Goal: Information Seeking & Learning: Find specific fact

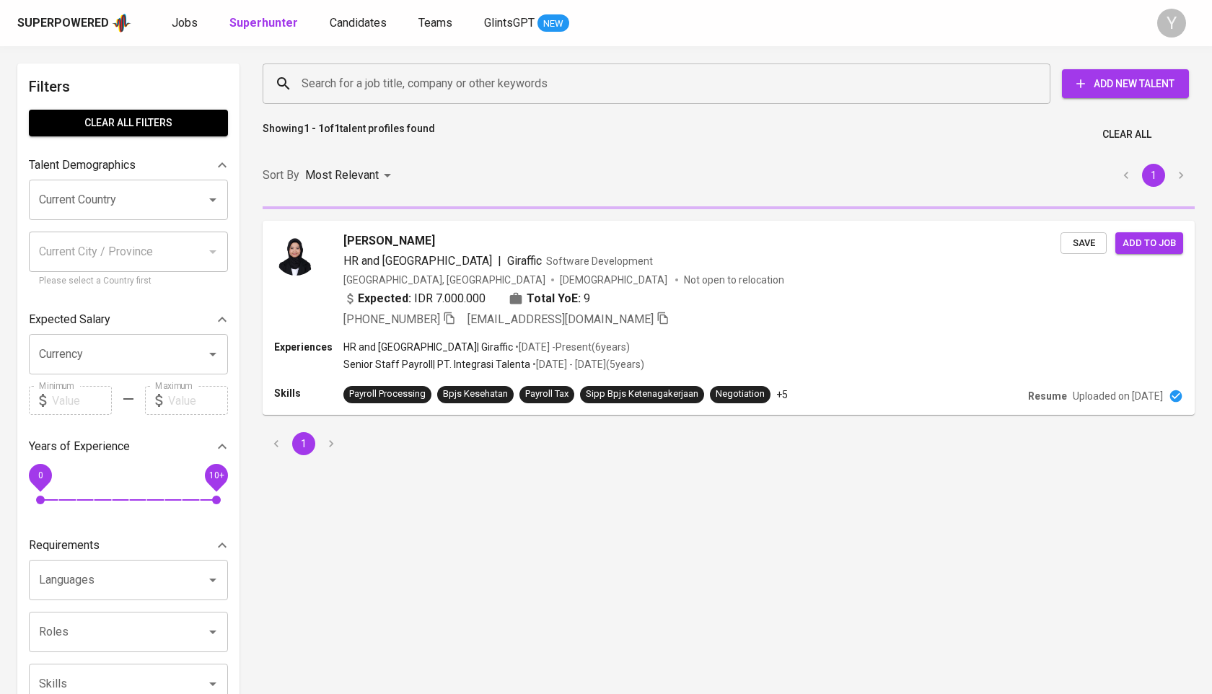
click at [420, 97] on div "Search for a job title, company or other keywords" at bounding box center [657, 84] width 788 height 40
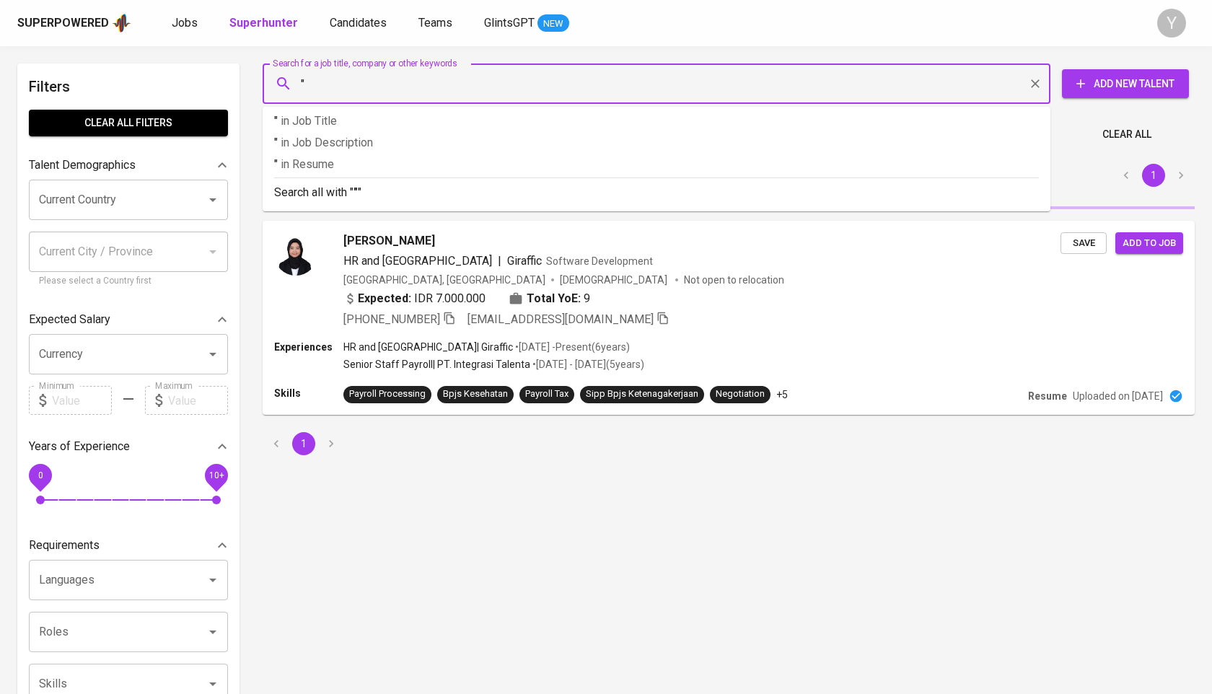
paste input "[PERSON_NAME]"
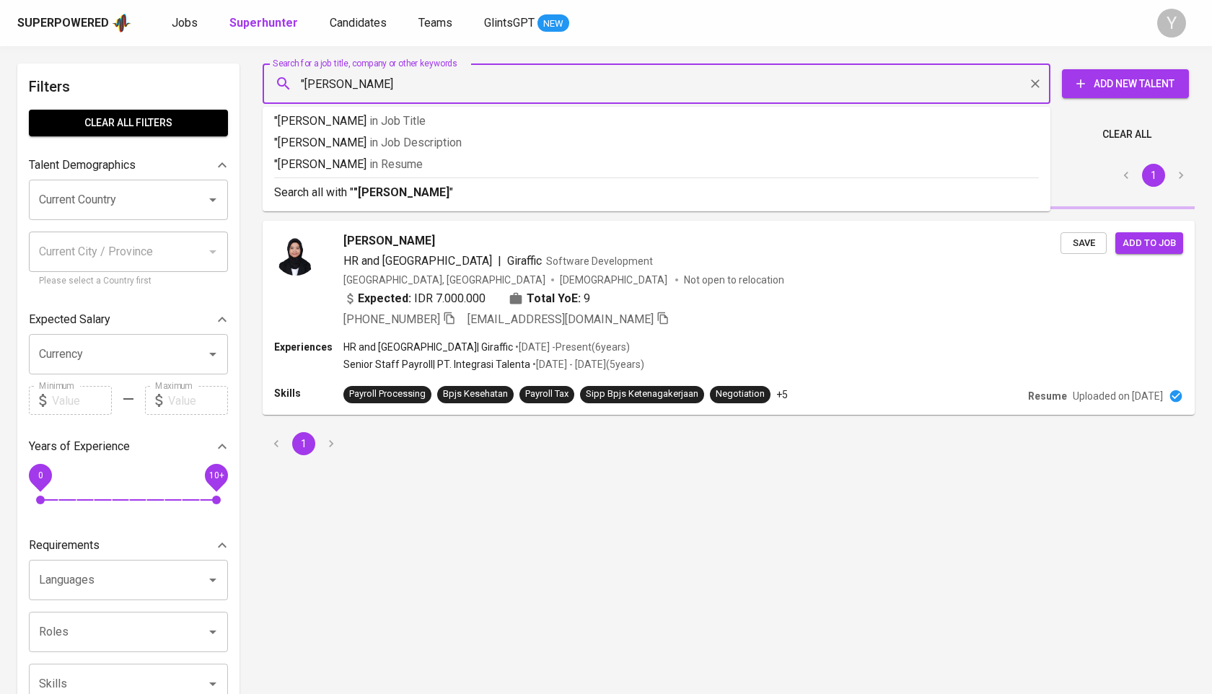
type input ""[PERSON_NAME]""
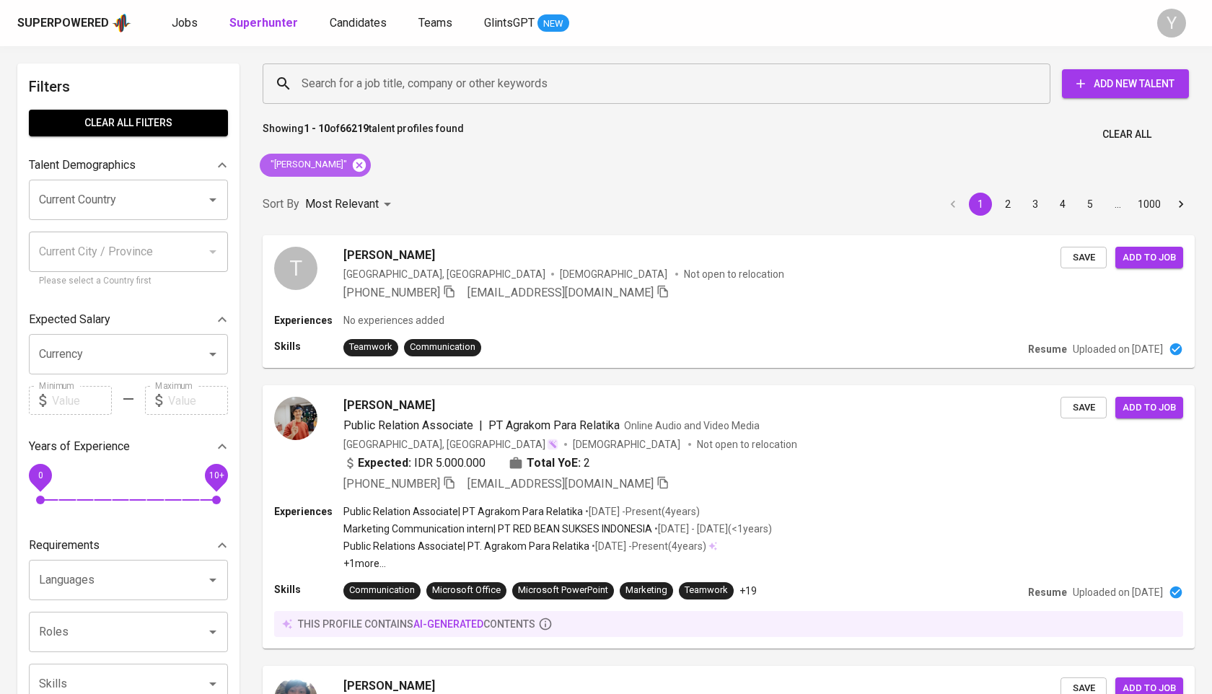
click at [353, 159] on icon at bounding box center [359, 164] width 13 height 13
click at [445, 98] on div "Search for a job title, company or other keywords" at bounding box center [657, 84] width 788 height 40
paste input "[DOMAIN_NAME][URL]"
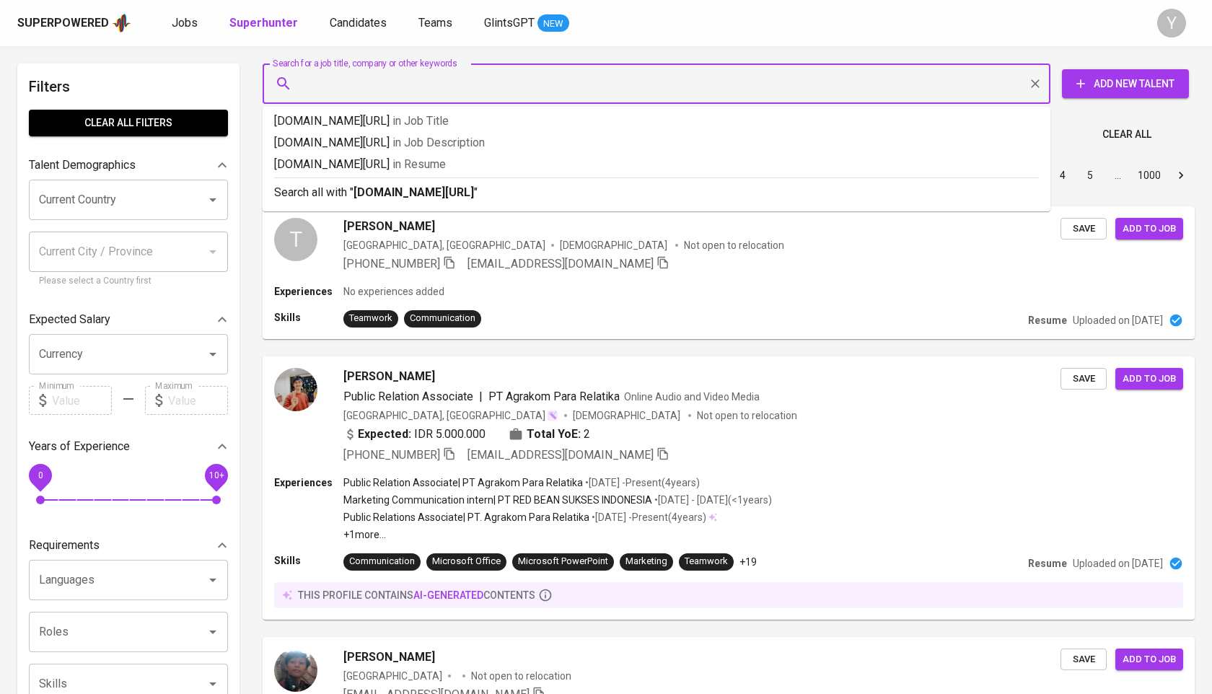
type input "[DOMAIN_NAME][URL]"
click at [453, 82] on input "[DOMAIN_NAME][URL]" at bounding box center [660, 83] width 725 height 27
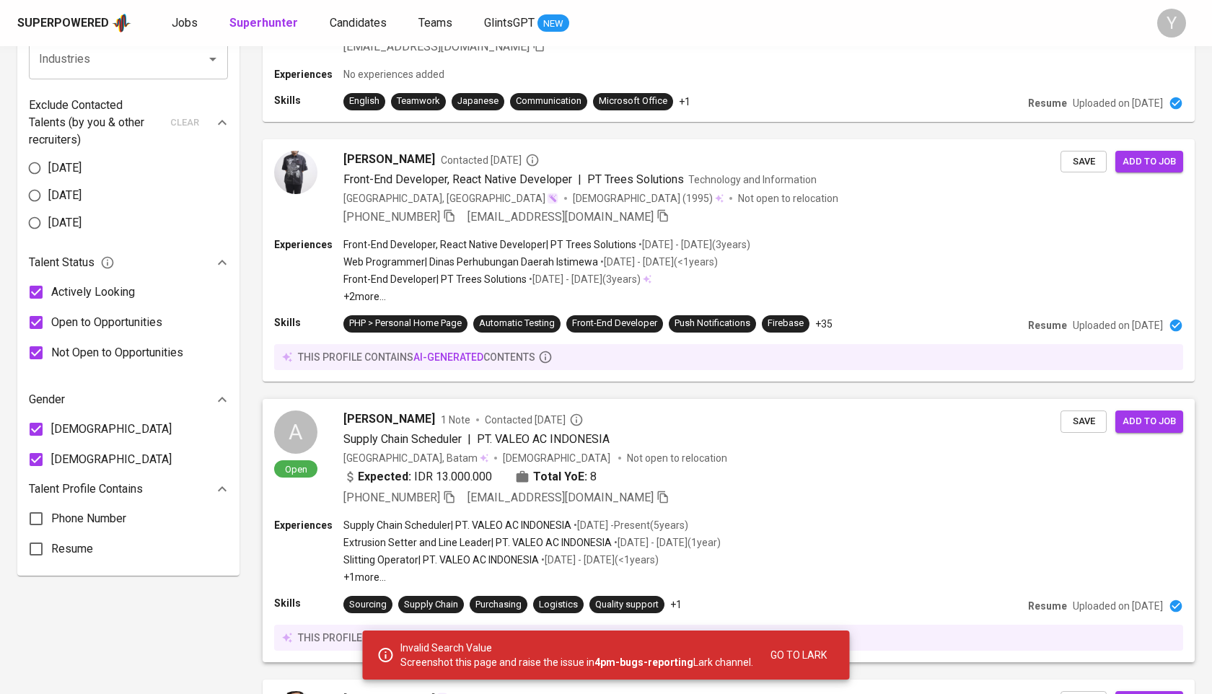
scroll to position [922, 0]
